Goal: Task Accomplishment & Management: Use online tool/utility

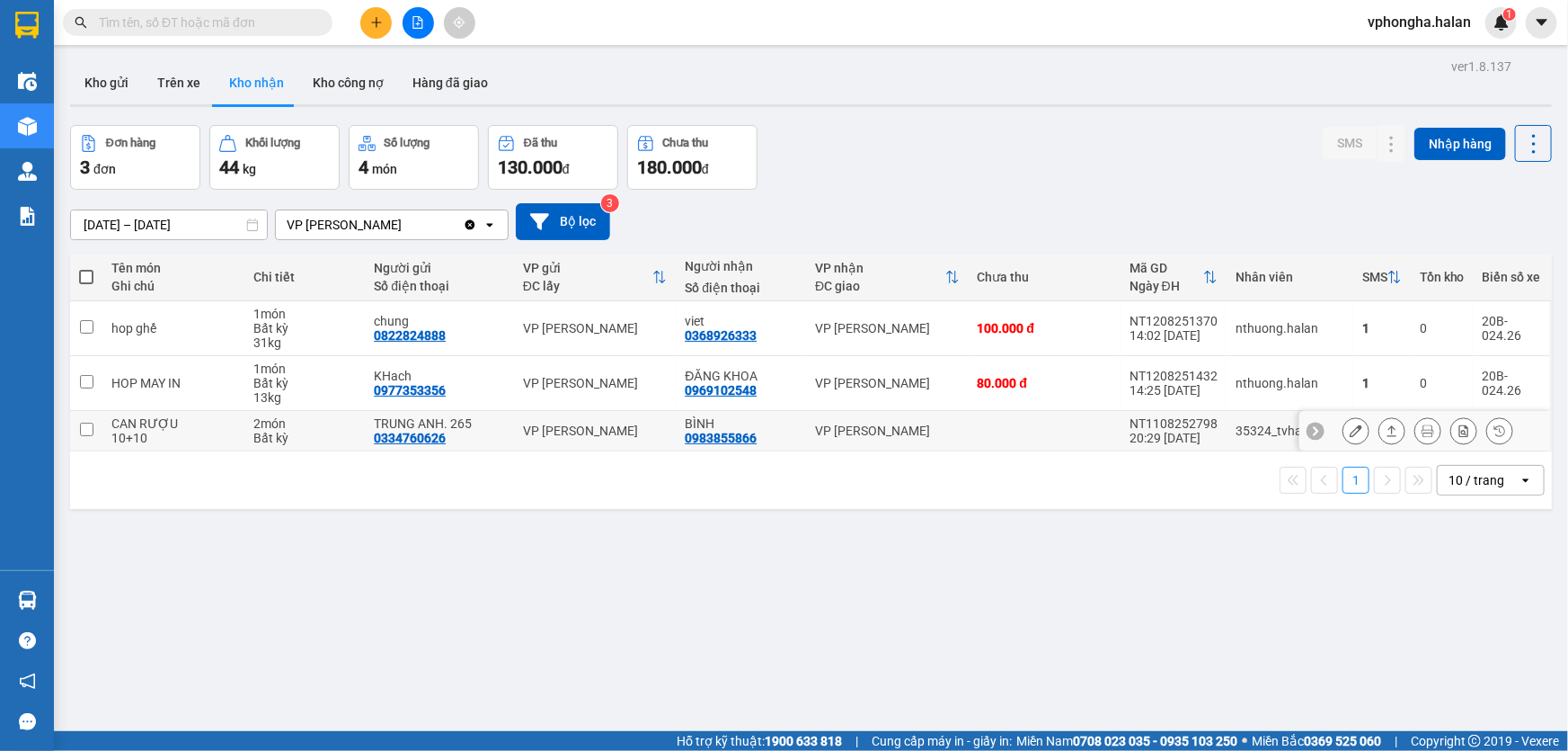
click at [1005, 437] on td at bounding box center [1044, 430] width 152 height 41
checkbox input "false"
copy div "NT1108252798"
click at [171, 29] on input "text" at bounding box center [205, 22] width 212 height 20
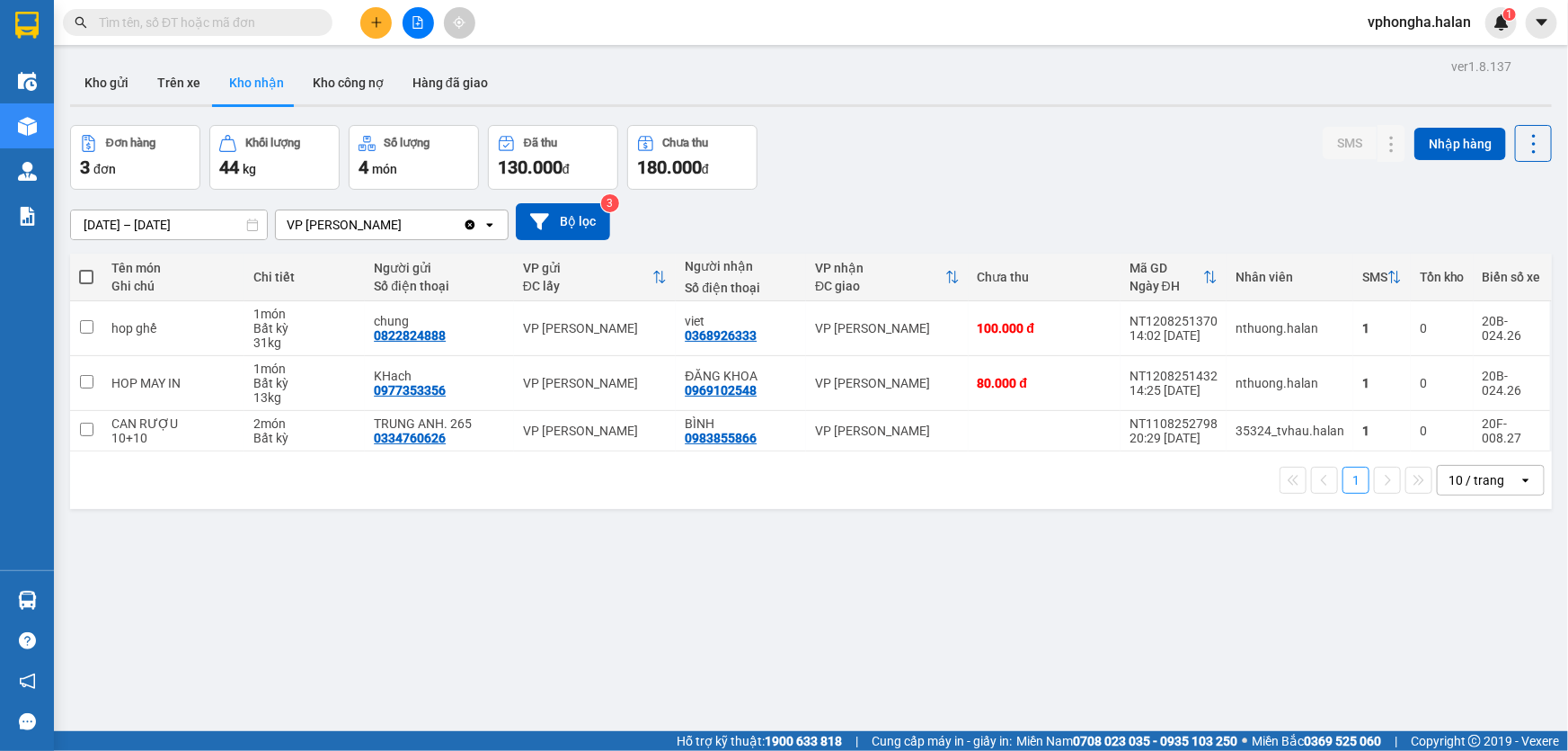
paste input "NT1108252798"
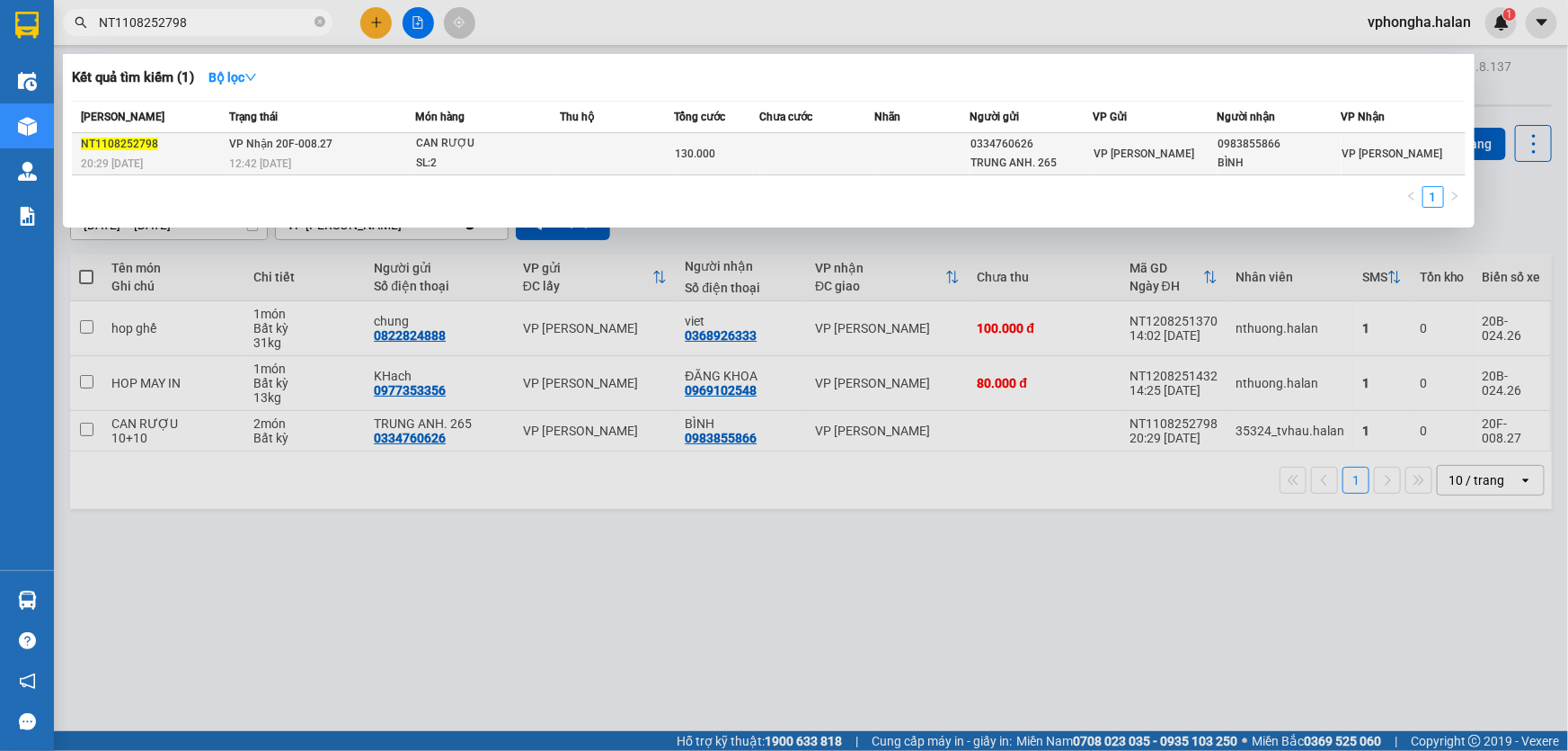
type input "NT1108252798"
click at [342, 154] on div "12:42 [DATE]" at bounding box center [322, 164] width 185 height 20
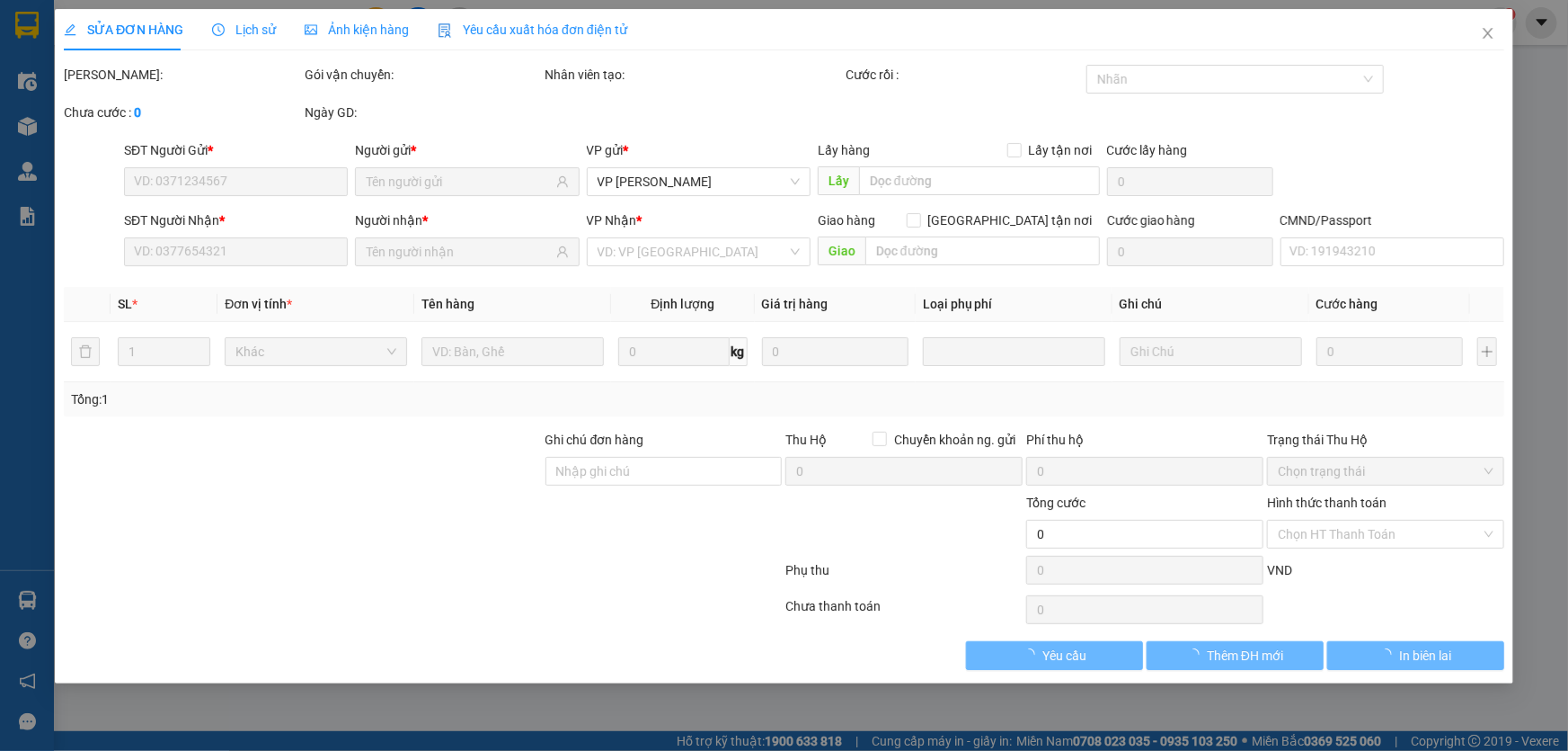
type input "0334760626"
type input "TRUNG ANH. 265"
type input "0983855866"
type input "BÌNH"
type input "130.000"
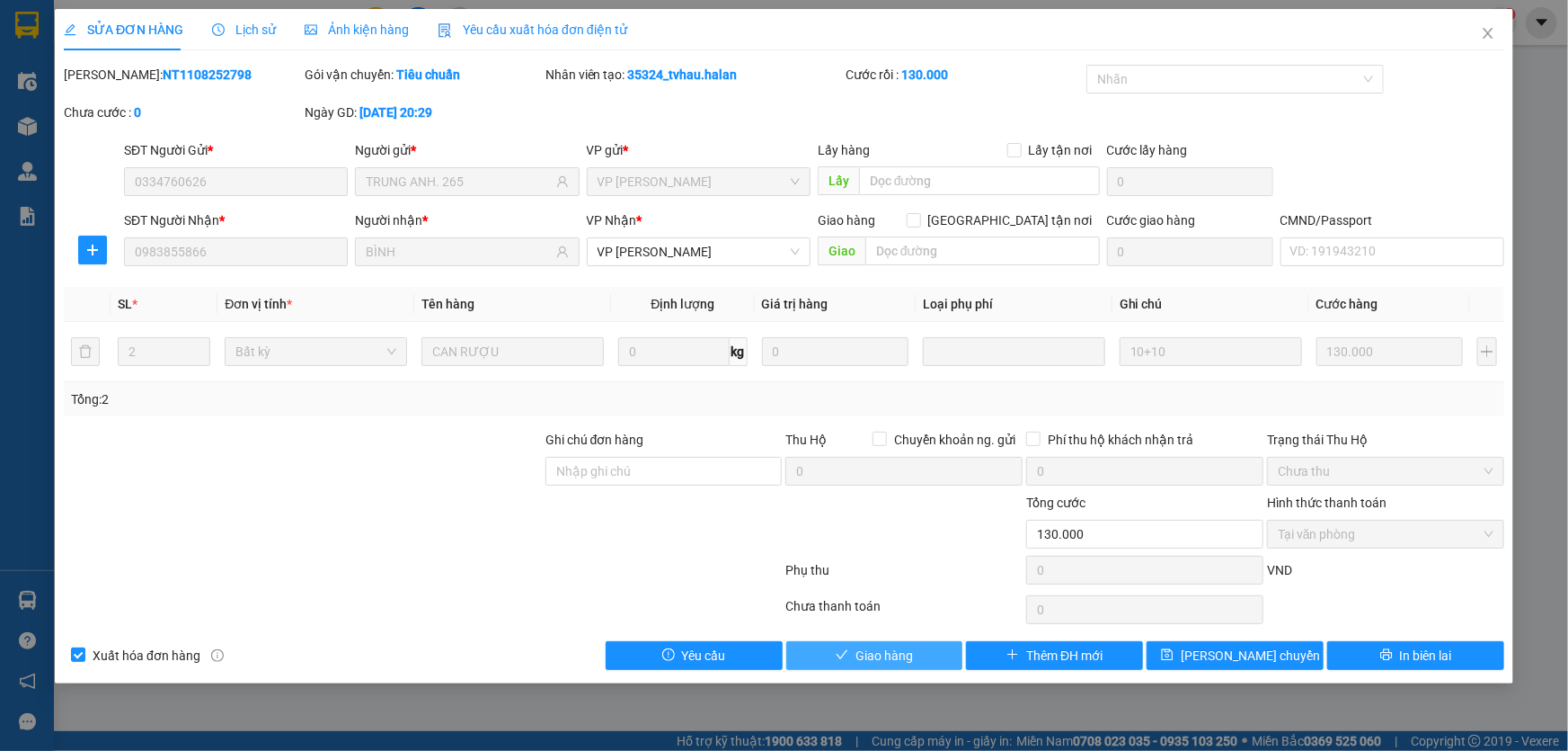
click at [900, 661] on span "Giao hàng" at bounding box center [884, 655] width 58 height 20
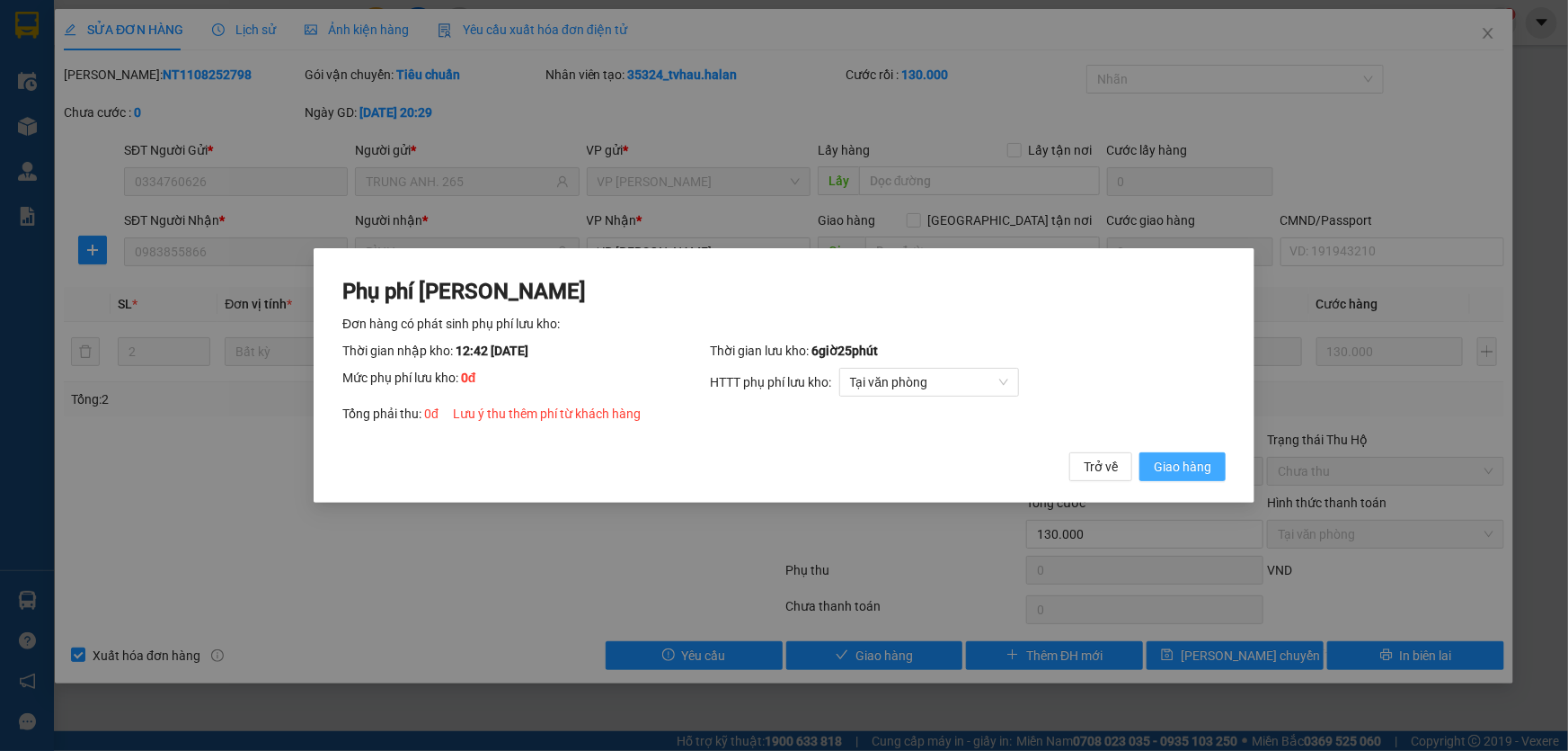
click at [1193, 465] on span "Giao hàng" at bounding box center [1182, 466] width 58 height 20
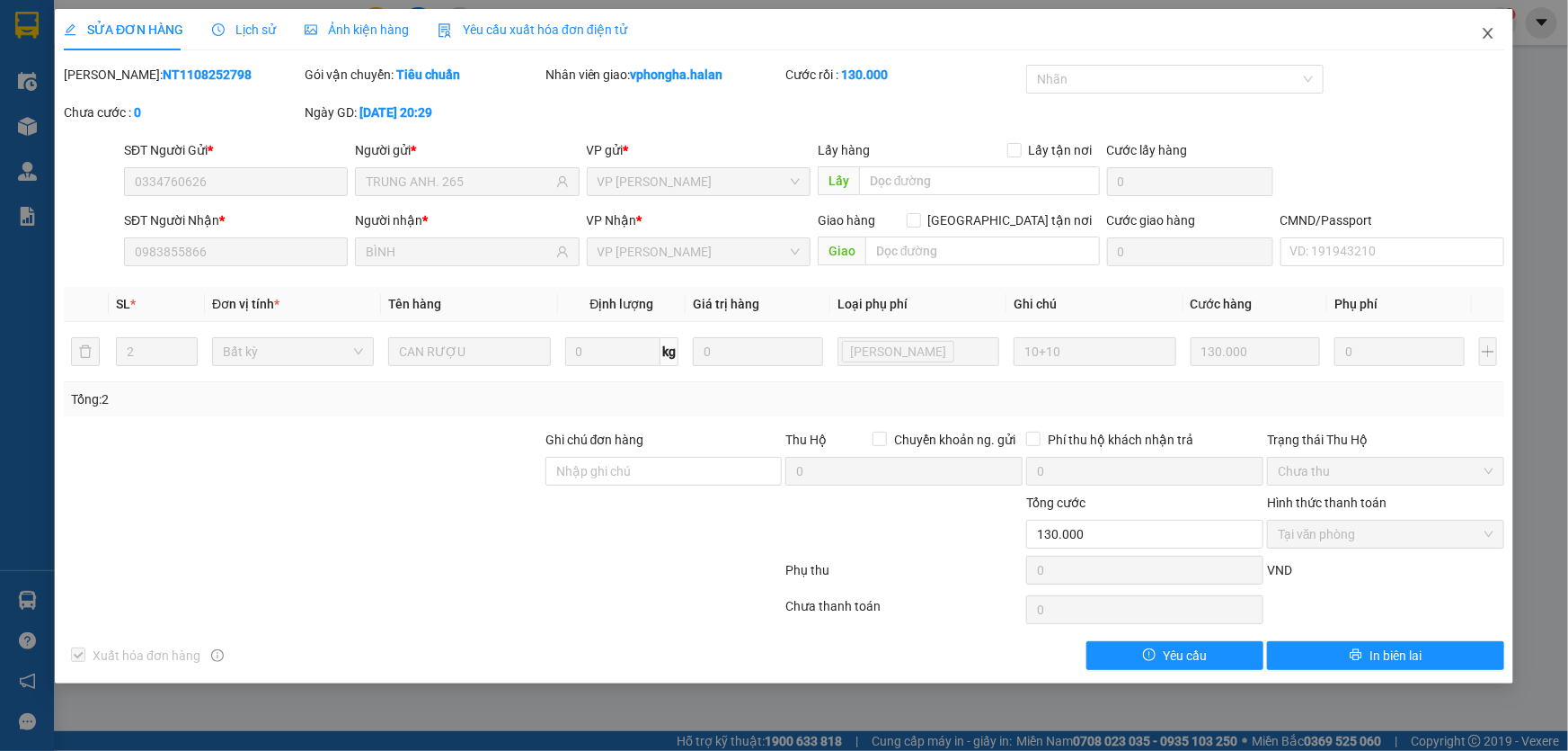
click at [1496, 38] on span "Close" at bounding box center [1488, 34] width 50 height 50
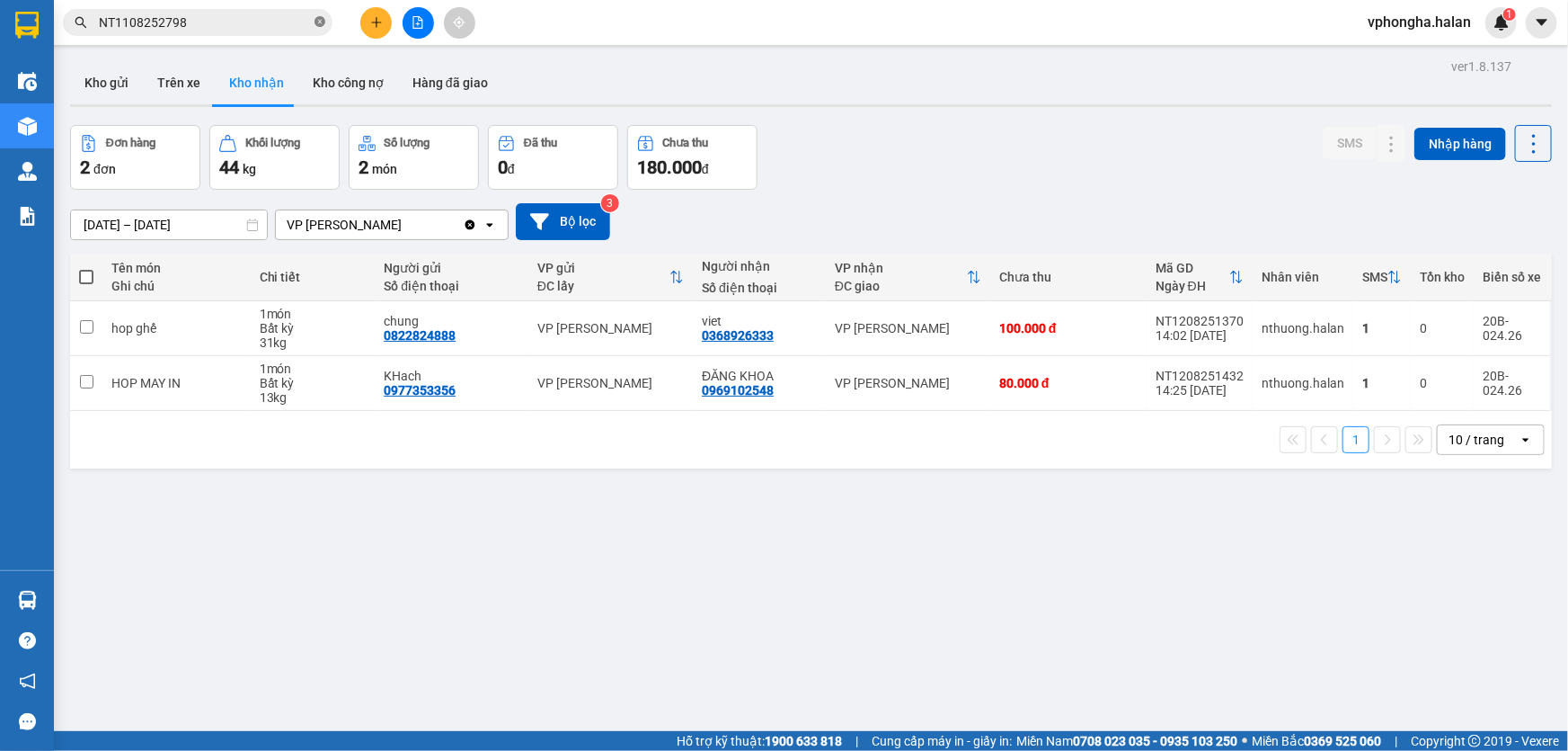
click at [321, 23] on icon "close-circle" at bounding box center [320, 21] width 10 height 10
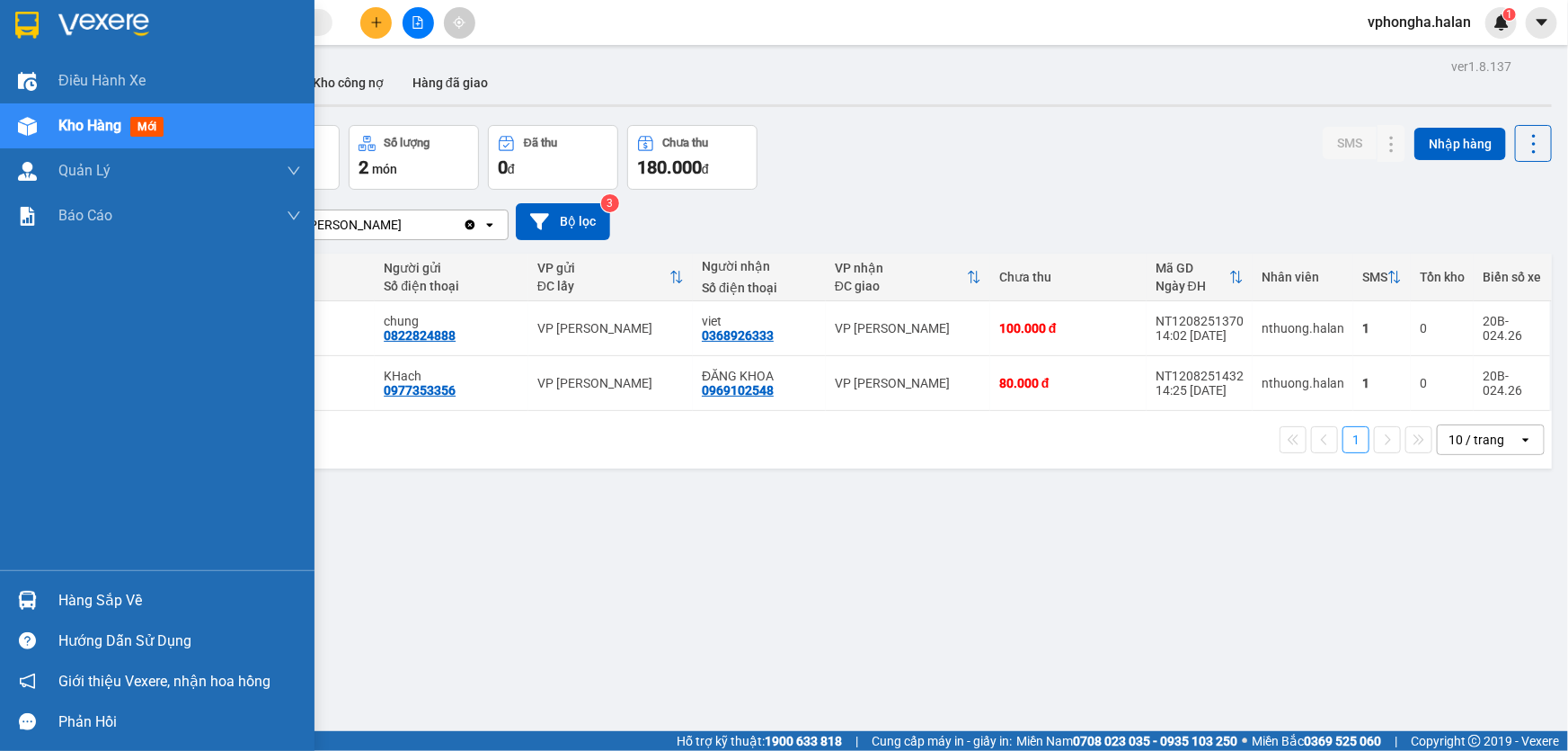
click at [112, 605] on div "Hàng sắp về" at bounding box center [180, 601] width 243 height 27
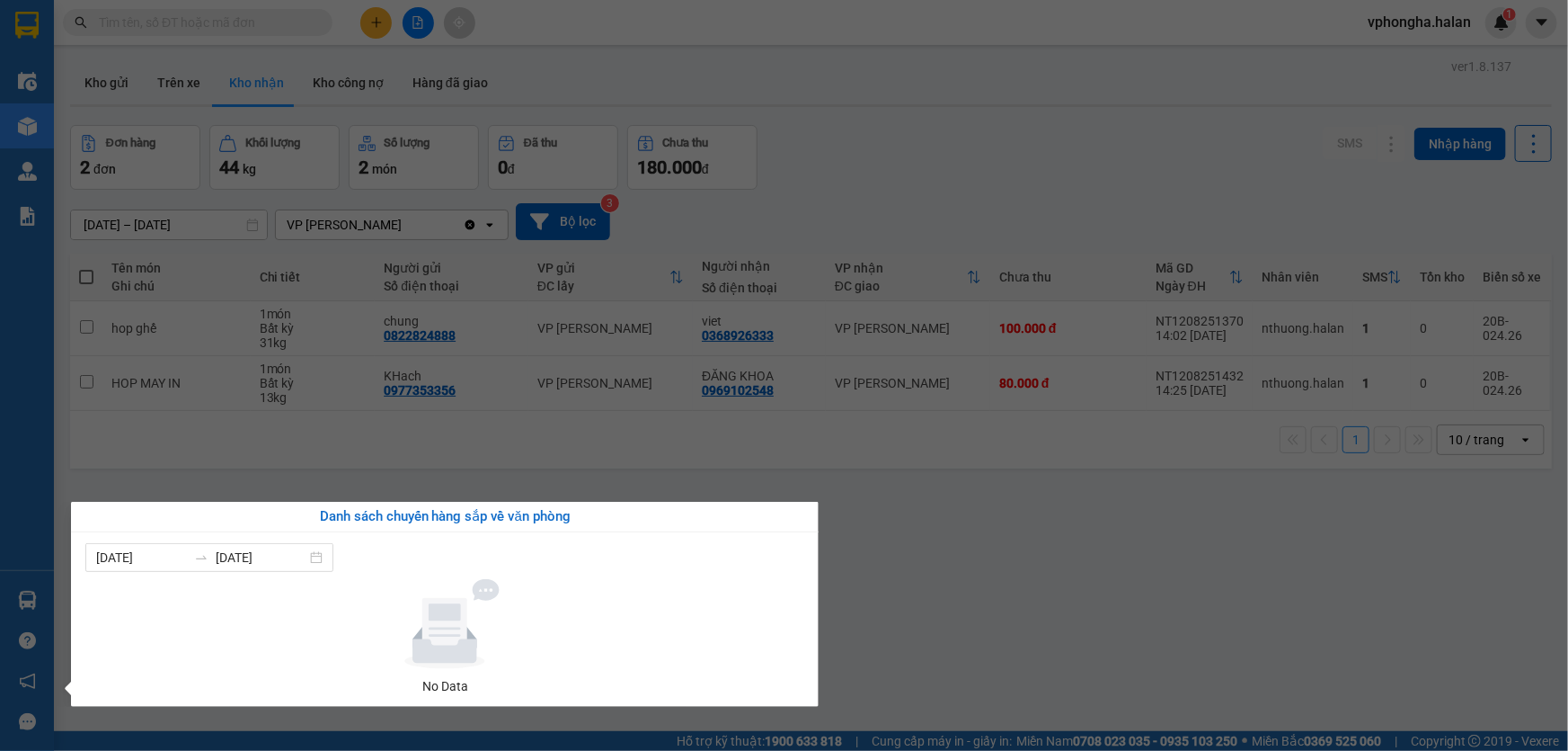
click at [862, 549] on section "Kết quả tìm kiếm ( 1 ) Bộ lọc Mã ĐH Trạng thái Món hàng Thu hộ Tổng cước Chưa c…" at bounding box center [784, 376] width 1568 height 751
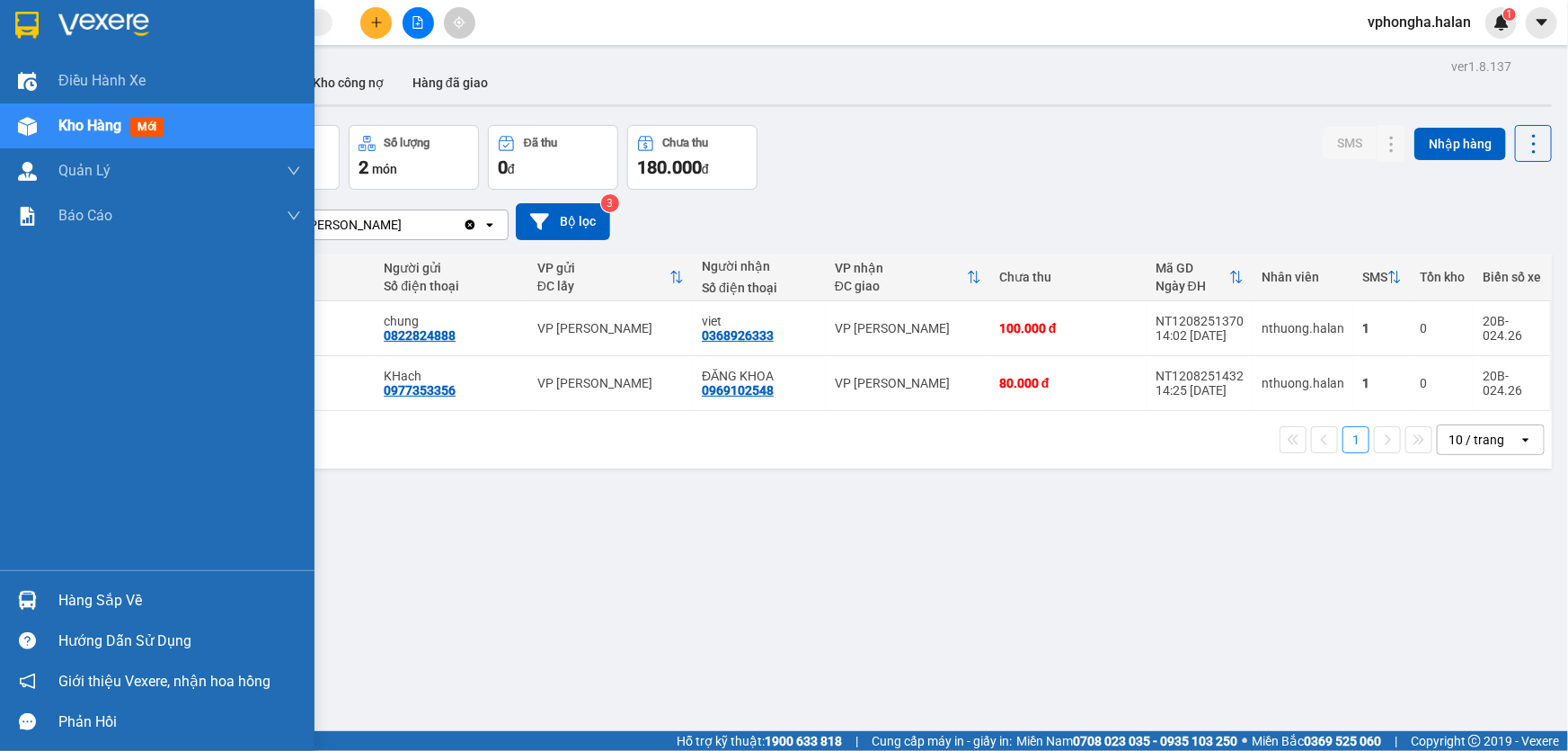
click at [63, 603] on div "Hàng sắp về" at bounding box center [180, 601] width 243 height 27
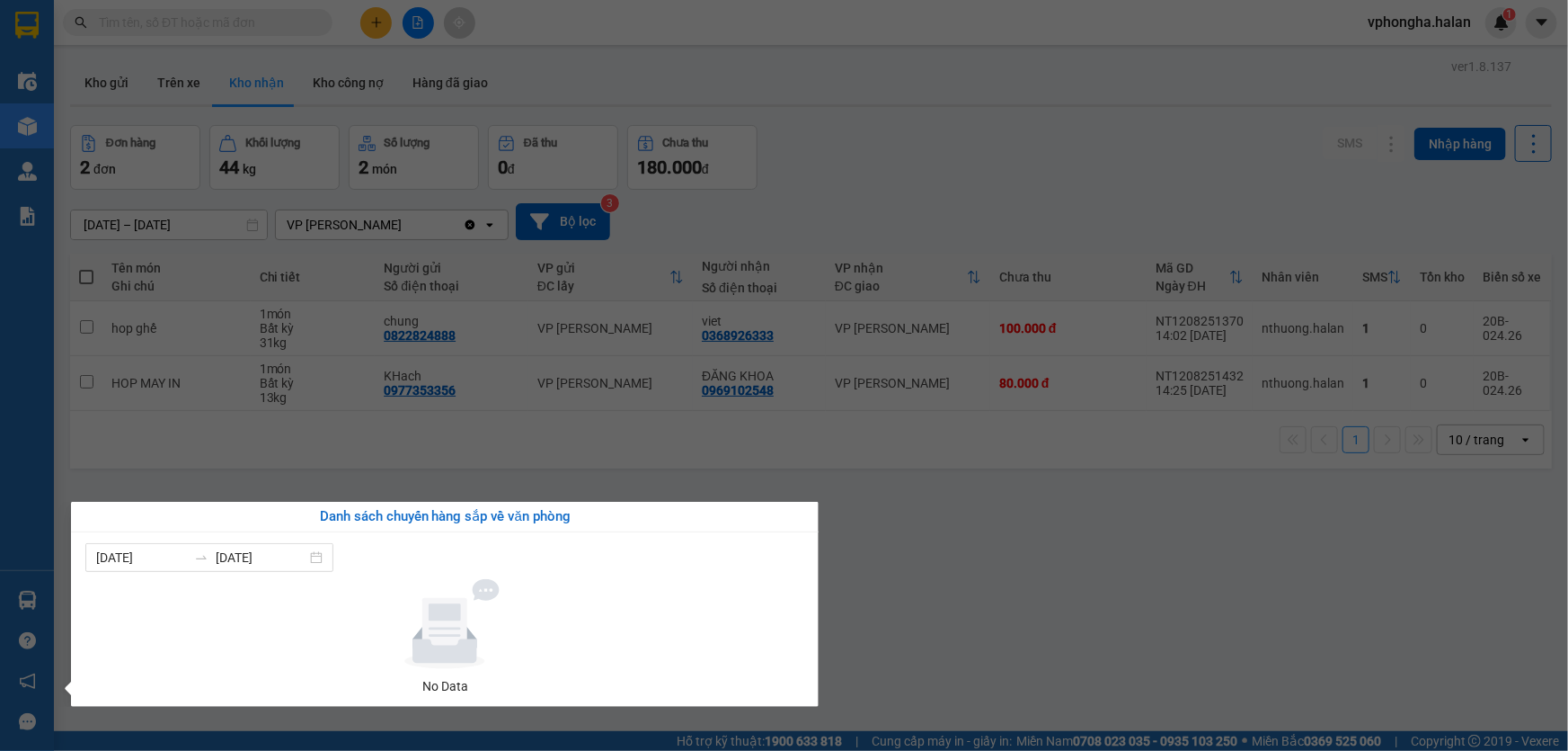
click at [26, 122] on div "Điều hành xe Kho hàng mới Quản [PERSON_NAME] lý chuyến Quản lý kiểm kho Báo cáo…" at bounding box center [26, 376] width 54 height 751
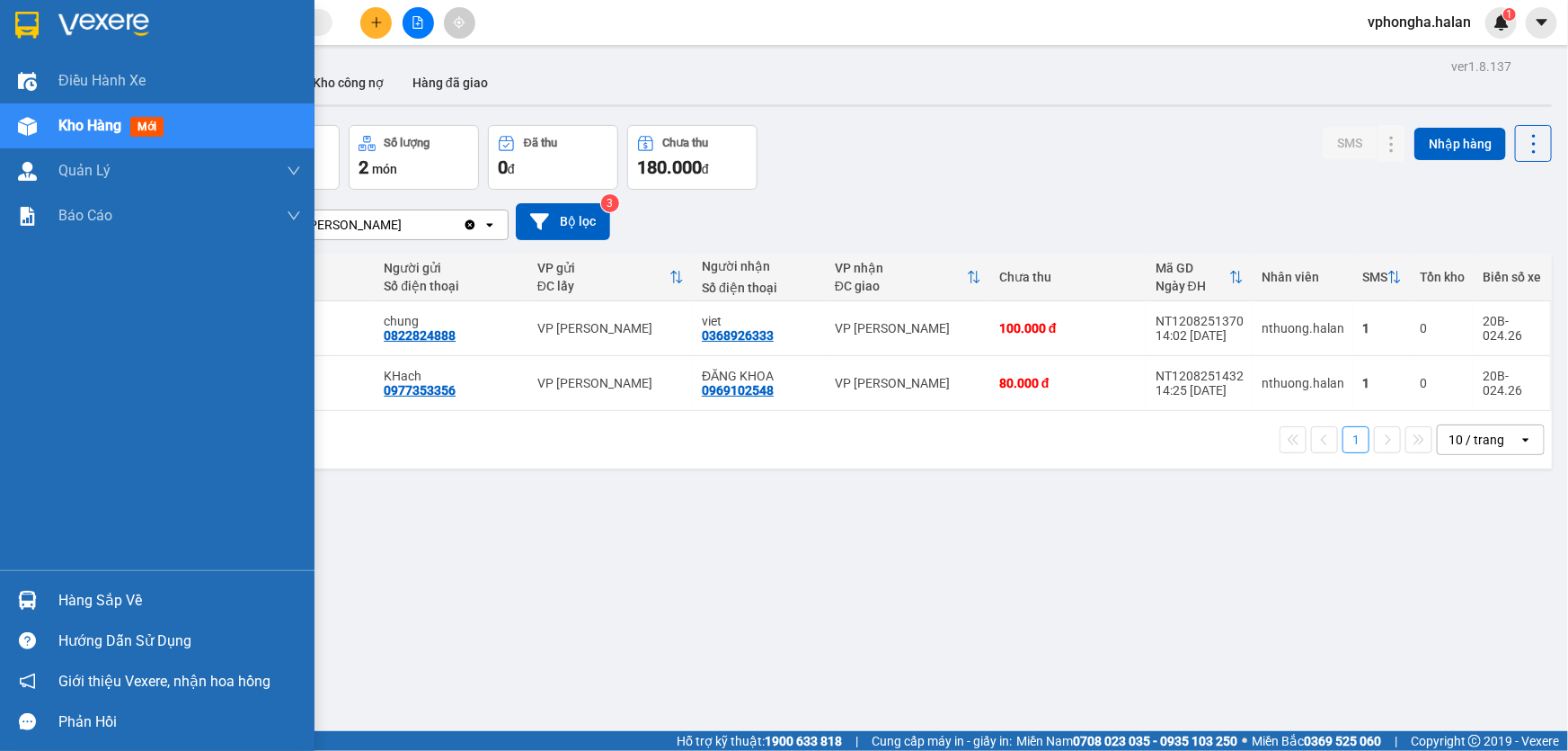
click at [26, 122] on img at bounding box center [27, 127] width 19 height 19
